Goal: Transaction & Acquisition: Purchase product/service

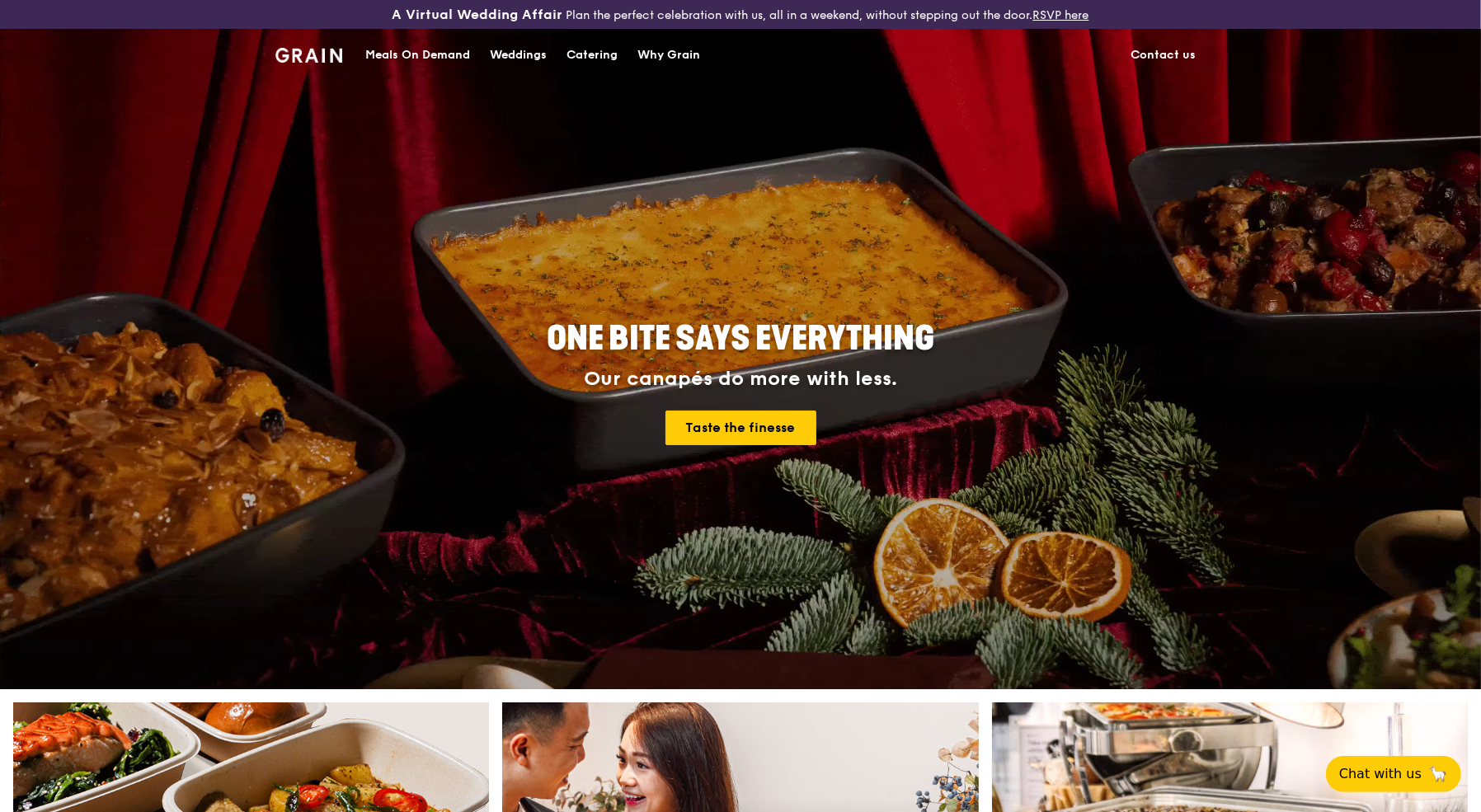
click at [597, 53] on div "Catering" at bounding box center [592, 55] width 51 height 50
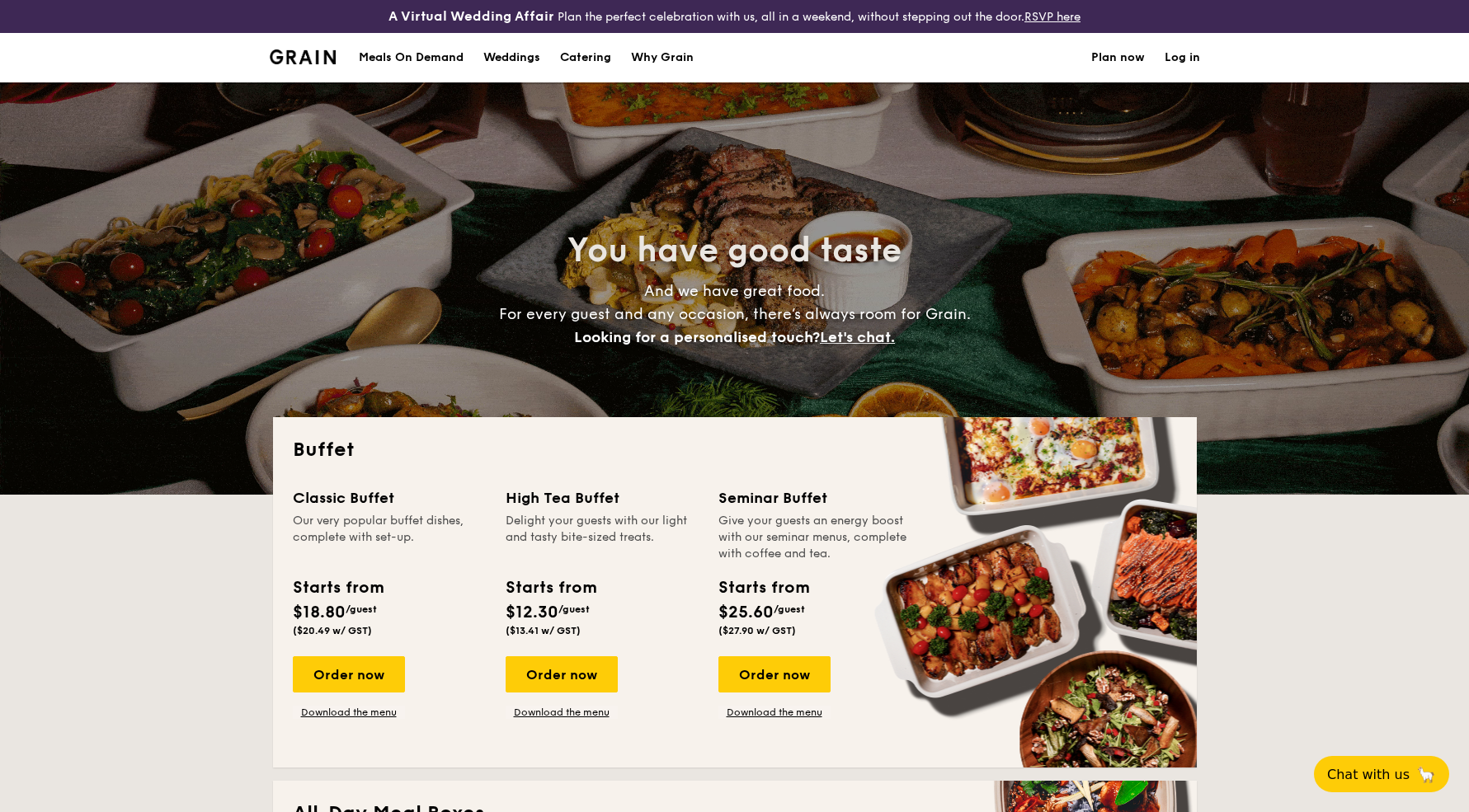
select select
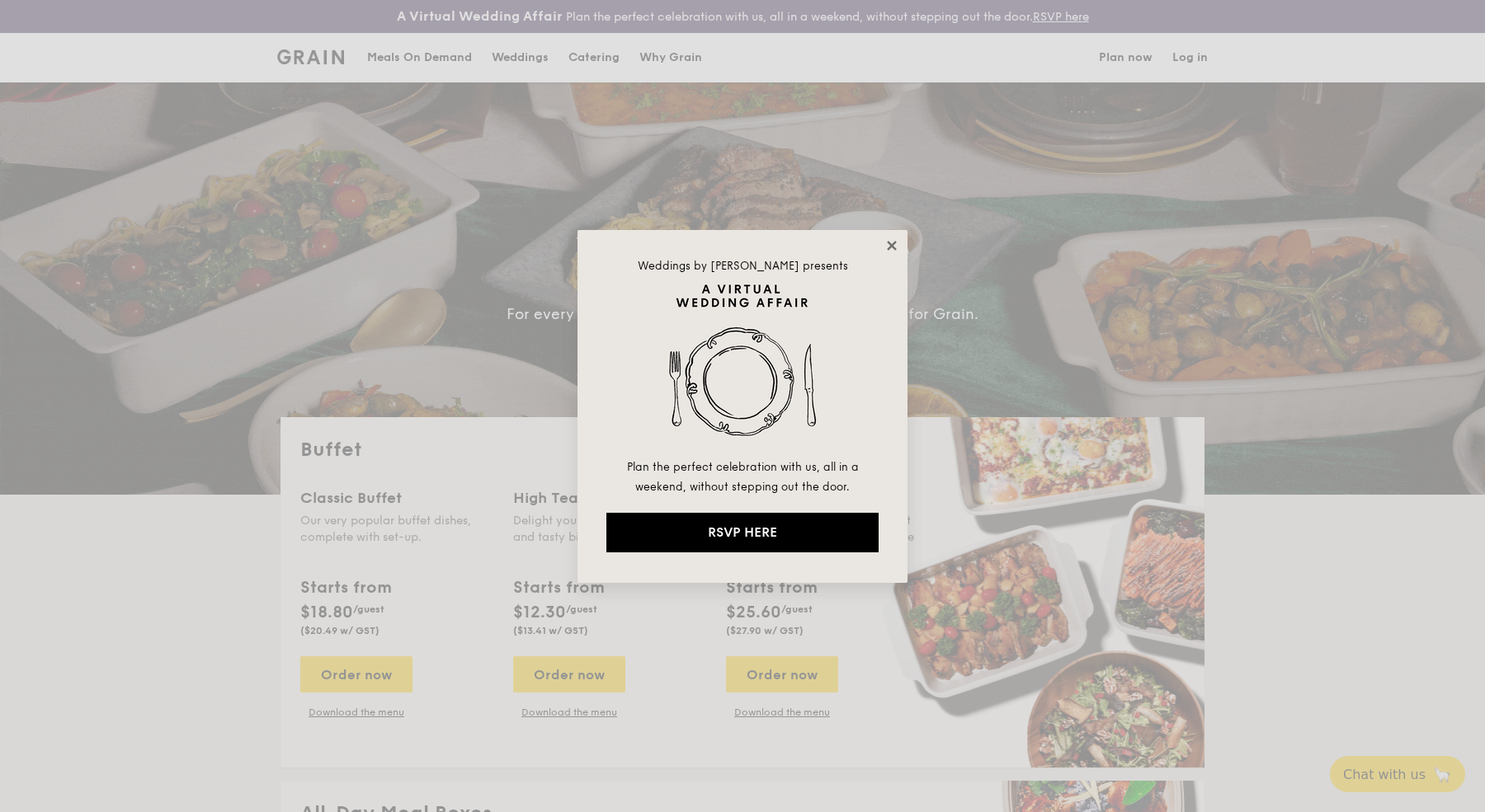
click at [891, 243] on icon at bounding box center [892, 246] width 15 height 15
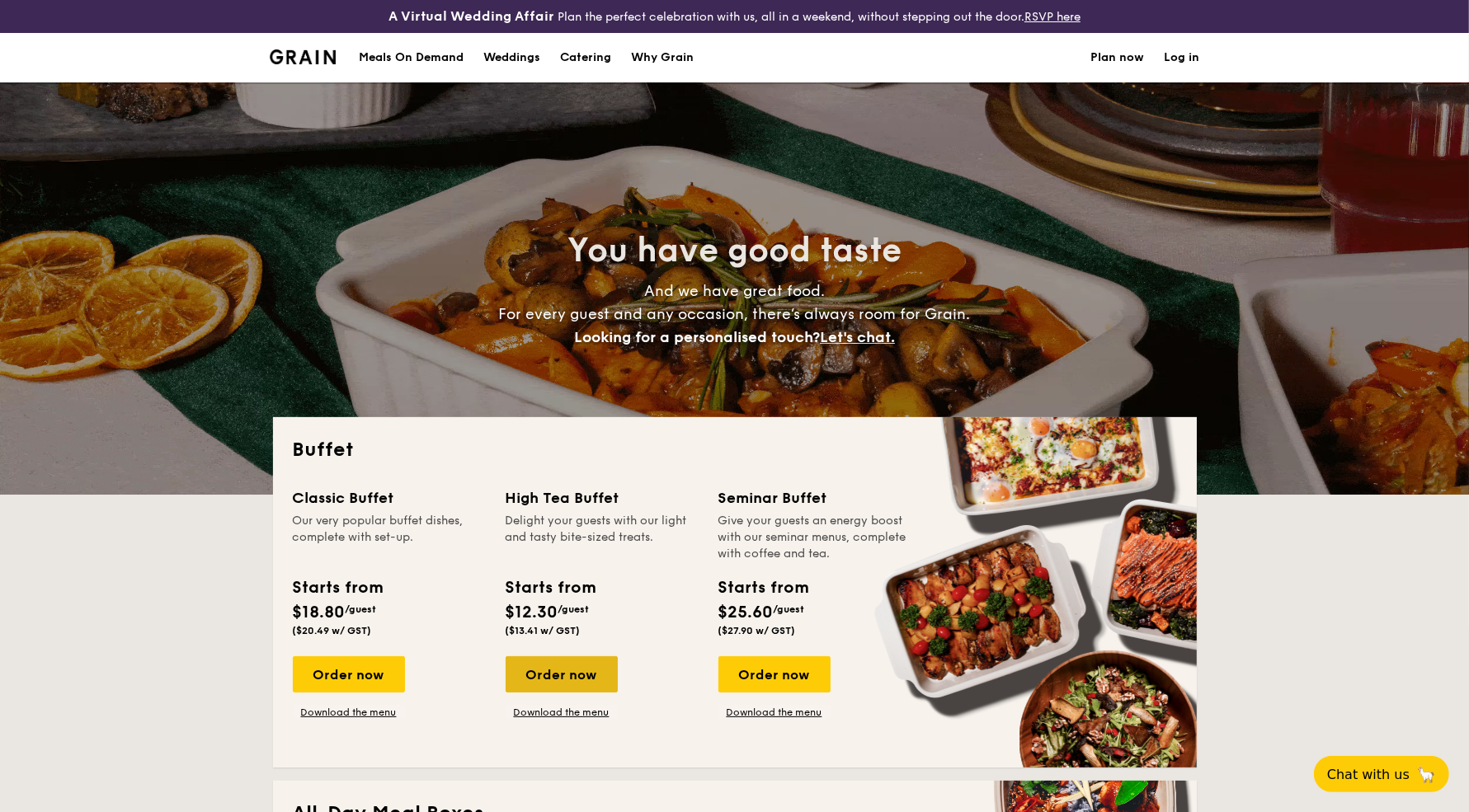
click at [569, 675] on div "Order now" at bounding box center [561, 675] width 112 height 36
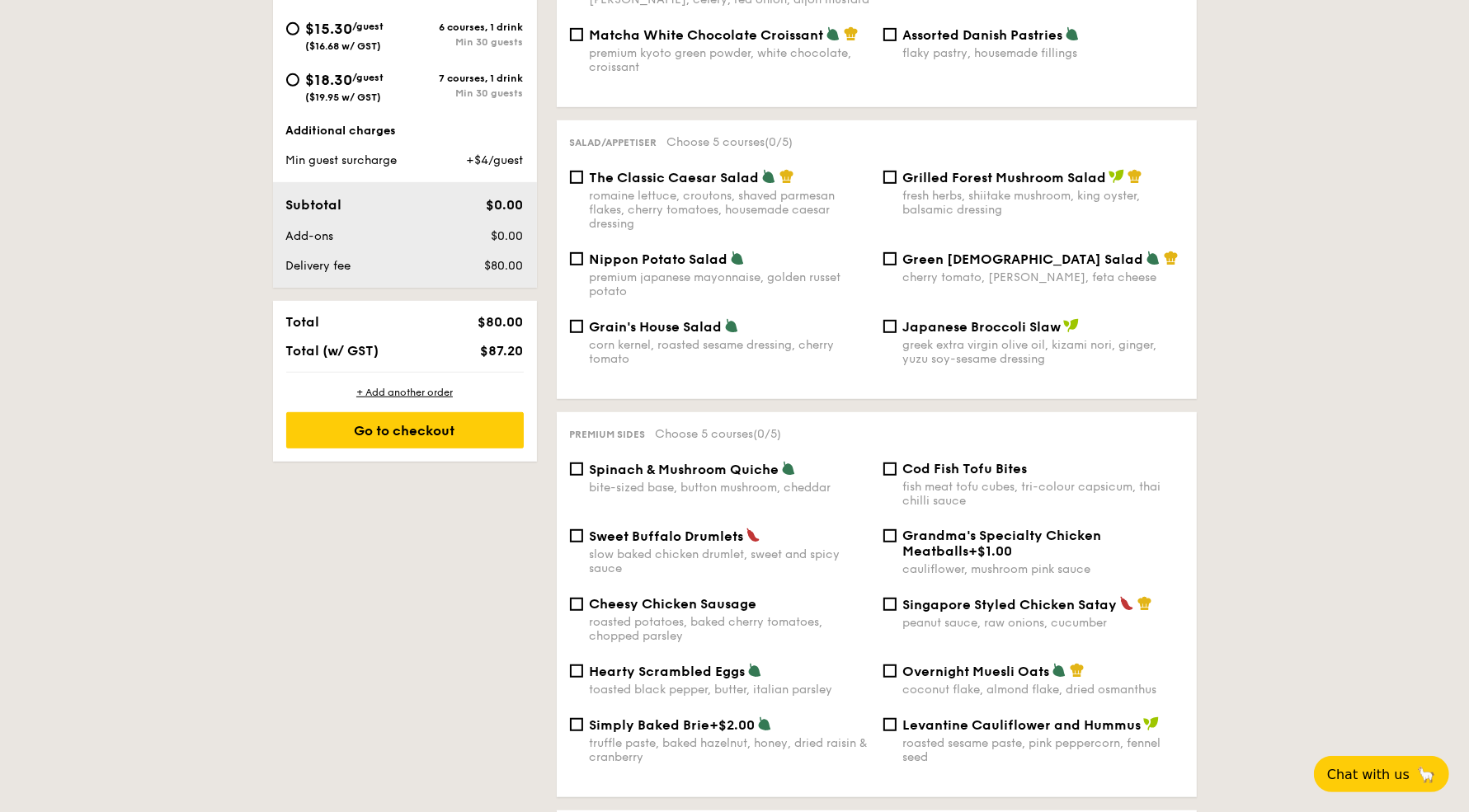
scroll to position [810, 0]
